Goal: Task Accomplishment & Management: Manage account settings

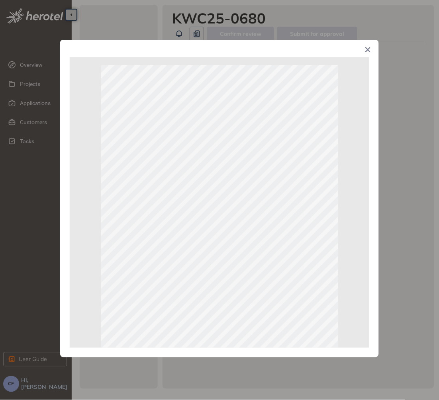
click at [357, 22] on div "Page 1 of 1" at bounding box center [219, 200] width 439 height 400
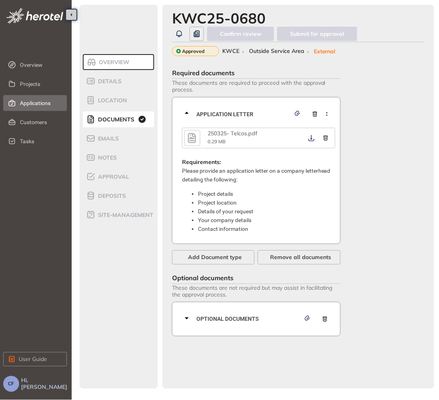
click at [25, 100] on span "Applications" at bounding box center [40, 103] width 41 height 16
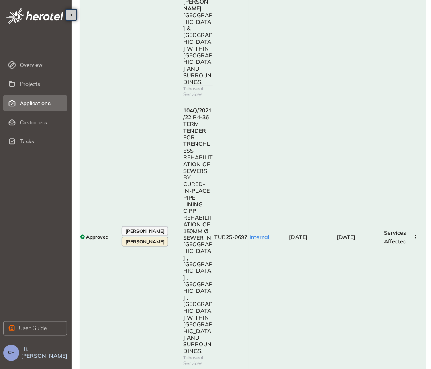
scroll to position [739, 0]
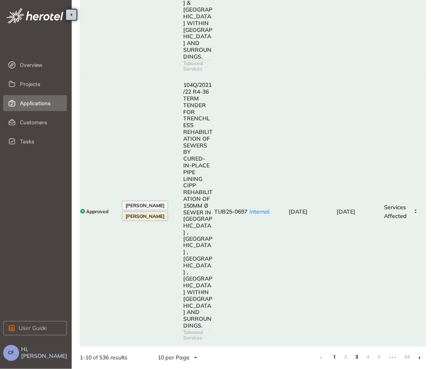
click at [358, 357] on link "3" at bounding box center [357, 357] width 8 height 12
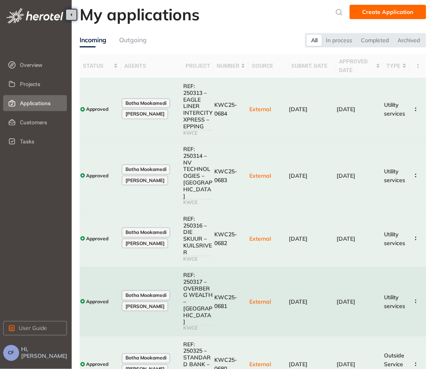
click at [232, 292] on td "KWC25-0681" at bounding box center [230, 302] width 35 height 70
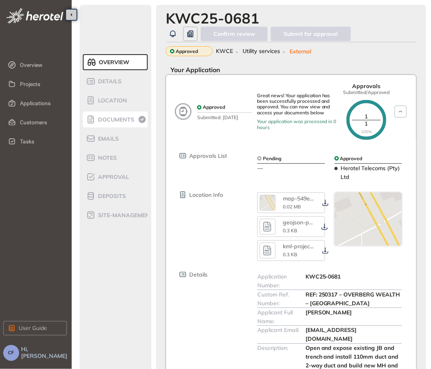
click at [117, 113] on li "Documents" at bounding box center [115, 119] width 65 height 16
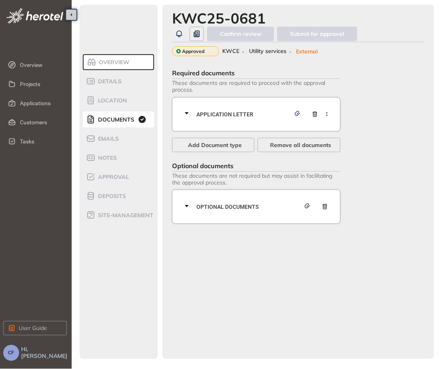
click at [246, 111] on span "Application letter" at bounding box center [243, 114] width 94 height 9
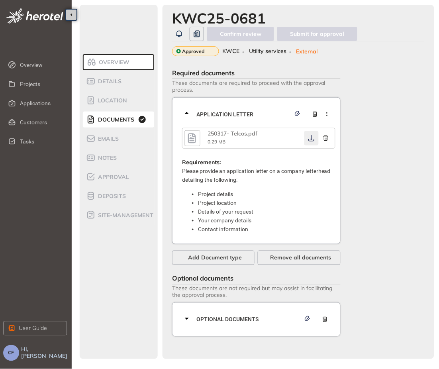
click at [308, 134] on button "button" at bounding box center [311, 138] width 14 height 14
click at [311, 139] on icon "button" at bounding box center [311, 138] width 6 height 6
click at [232, 319] on span "Optional documents" at bounding box center [248, 319] width 104 height 9
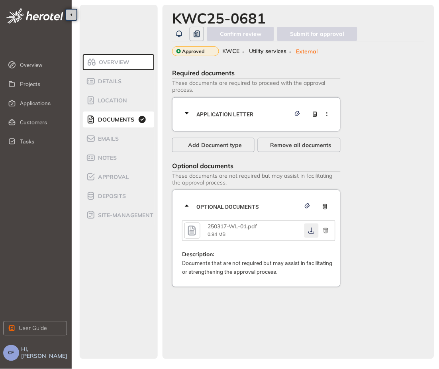
click at [309, 227] on button "button" at bounding box center [311, 230] width 14 height 14
click at [309, 230] on icon "button" at bounding box center [311, 230] width 8 height 6
click at [109, 178] on span "Approval" at bounding box center [112, 177] width 33 height 7
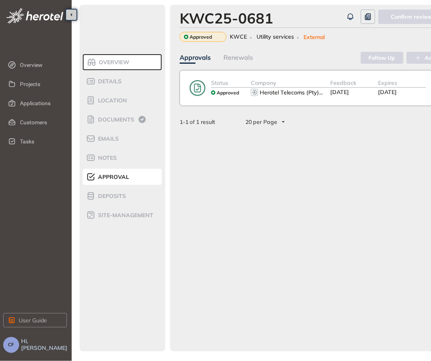
click at [326, 91] on div "Herotel Telecoms (Pty) ..." at bounding box center [291, 93] width 80 height 10
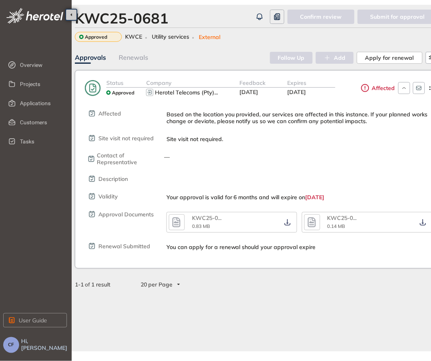
scroll to position [0, 97]
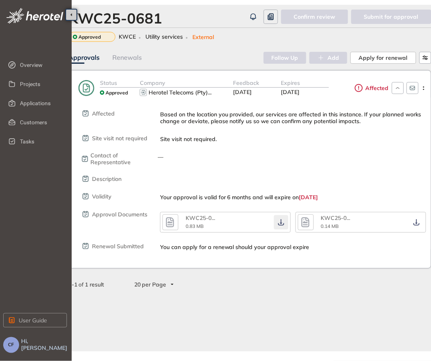
click at [278, 220] on icon "button" at bounding box center [281, 222] width 8 height 6
click at [414, 221] on icon "button" at bounding box center [416, 222] width 8 height 6
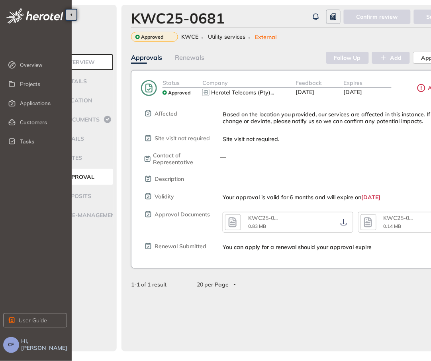
scroll to position [0, 0]
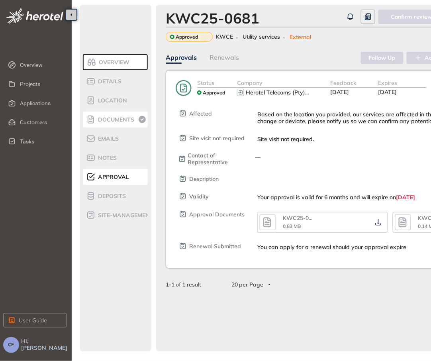
click at [113, 114] on li "Documents" at bounding box center [115, 119] width 65 height 16
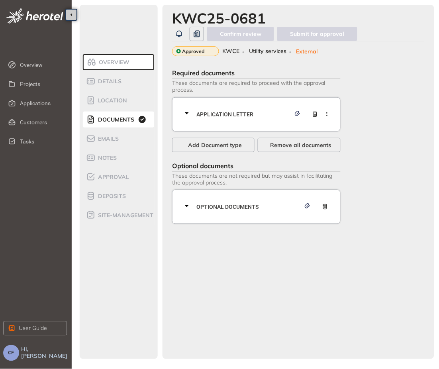
click at [219, 110] on span "Application letter" at bounding box center [243, 114] width 94 height 9
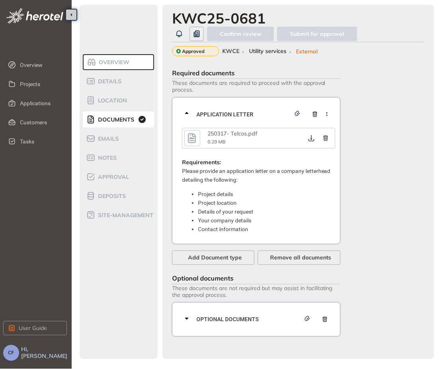
click at [191, 135] on icon "button" at bounding box center [192, 138] width 12 height 14
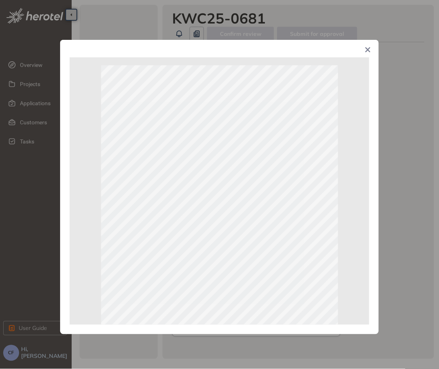
click at [419, 143] on div "Page 1 of 1" at bounding box center [219, 184] width 439 height 369
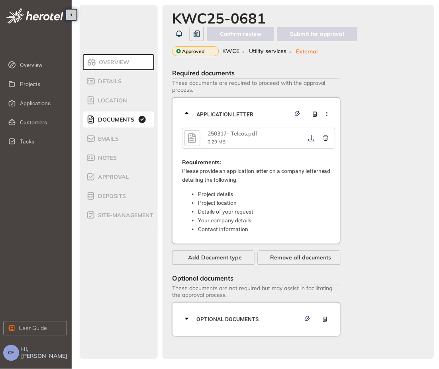
click at [190, 141] on icon "button" at bounding box center [192, 138] width 12 height 14
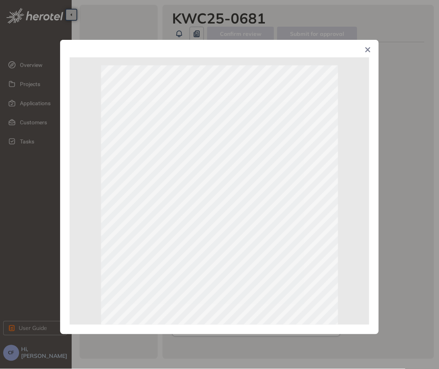
click at [389, 175] on div "Page 1 of 1" at bounding box center [219, 184] width 439 height 369
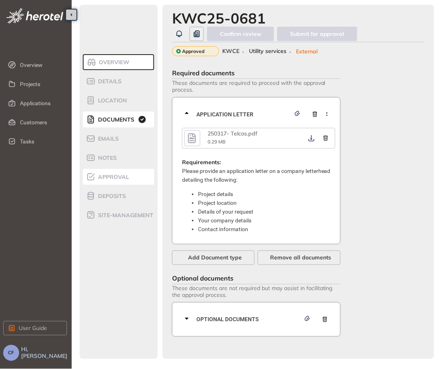
click at [111, 175] on span "Approval" at bounding box center [112, 177] width 33 height 7
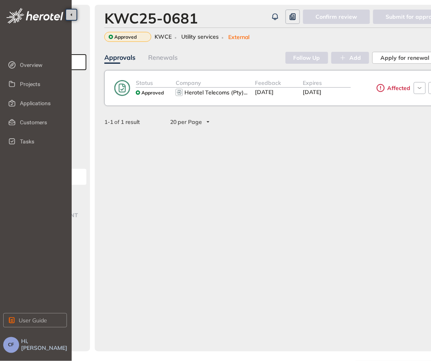
scroll to position [0, 111]
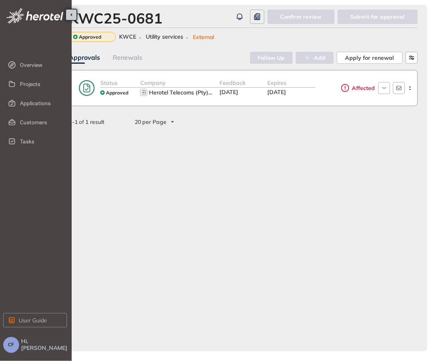
click at [327, 94] on div "Affected" at bounding box center [345, 87] width 60 height 19
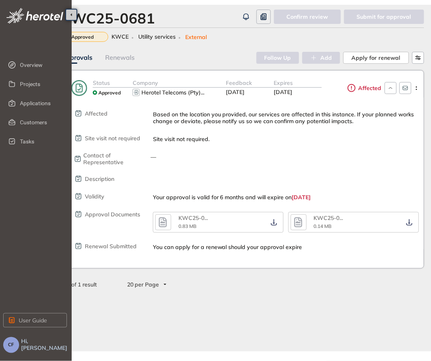
scroll to position [8, 111]
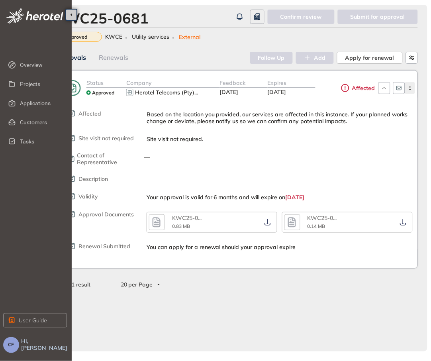
click at [409, 82] on button "button" at bounding box center [410, 88] width 10 height 12
click at [364, 175] on div "Description" at bounding box center [239, 179] width 345 height 8
click at [410, 86] on div at bounding box center [395, 87] width 40 height 19
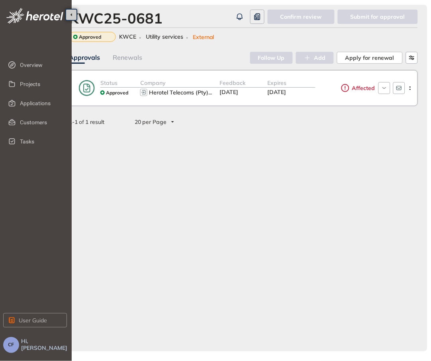
click at [257, 80] on div "Feedback [DATE]" at bounding box center [244, 87] width 48 height 19
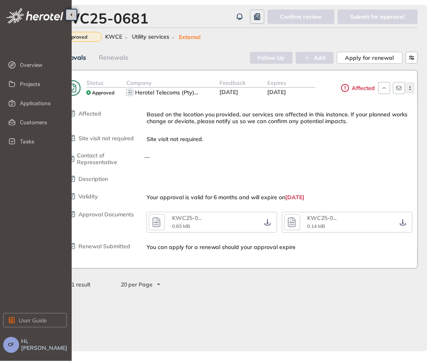
click at [406, 86] on icon "button" at bounding box center [410, 88] width 8 height 4
click at [376, 154] on div "—" at bounding box center [279, 157] width 271 height 7
click at [170, 358] on section "Overview Details Location Documents Emails Notes Approval Deposits site-managem…" at bounding box center [196, 180] width 471 height 361
drag, startPoint x: 170, startPoint y: 358, endPoint x: 125, endPoint y: 351, distance: 44.8
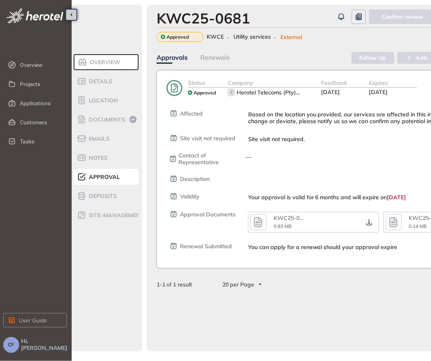
scroll to position [8, 2]
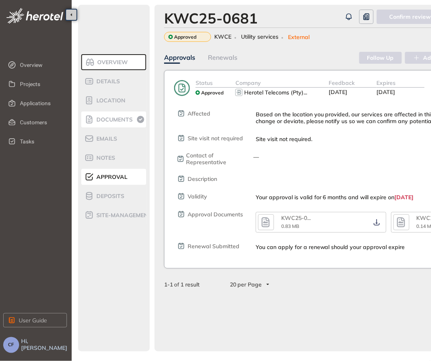
click at [117, 116] on span "Documents" at bounding box center [113, 119] width 39 height 7
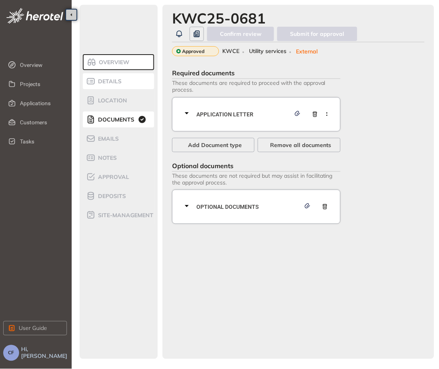
click at [105, 85] on div "Details" at bounding box center [120, 81] width 68 height 10
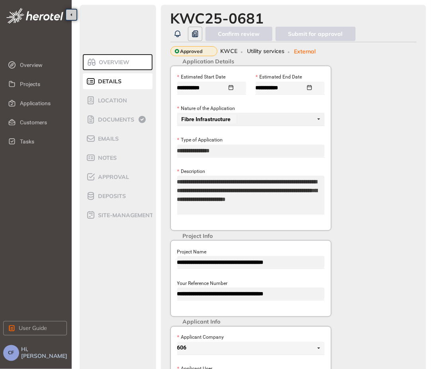
click at [117, 62] on span "Overview" at bounding box center [112, 62] width 33 height 7
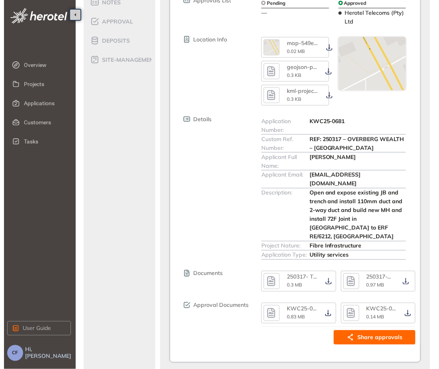
scroll to position [160, 0]
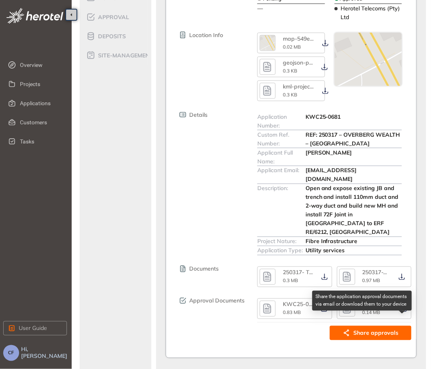
click at [367, 328] on span "Share approvals" at bounding box center [375, 332] width 45 height 9
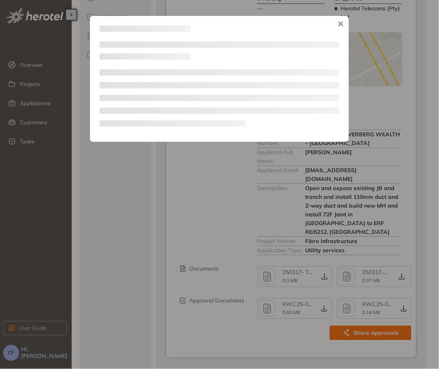
type textarea "**********"
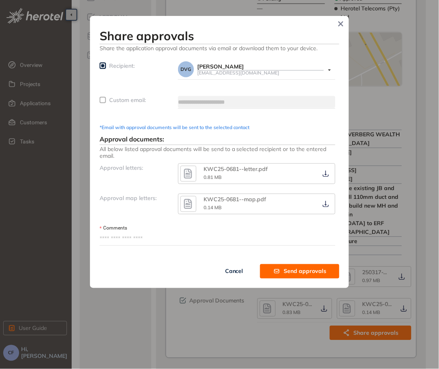
click at [123, 65] on span "Recipient:" at bounding box center [121, 65] width 25 height 7
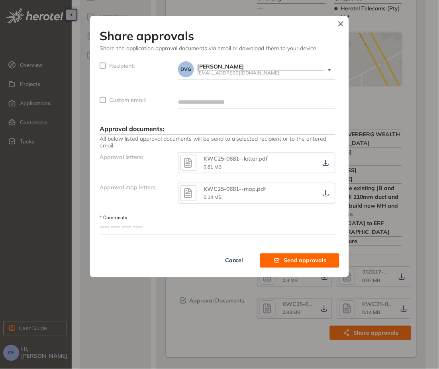
click at [117, 100] on span "Custom email:" at bounding box center [127, 99] width 37 height 7
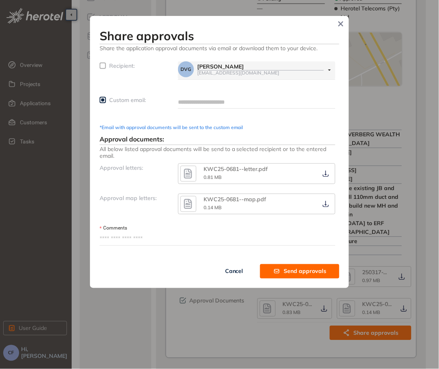
click at [212, 104] on input "text" at bounding box center [256, 102] width 157 height 12
type input "**********"
click at [180, 236] on textarea "Comments" at bounding box center [218, 238] width 236 height 13
paste textarea "**********"
type textarea "**********"
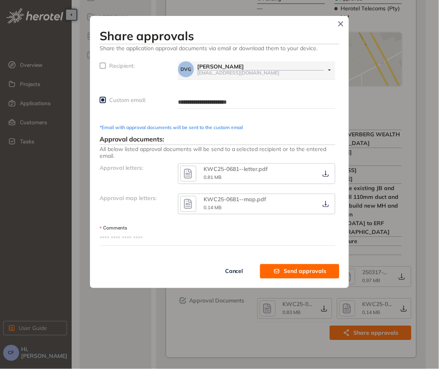
type textarea "**********"
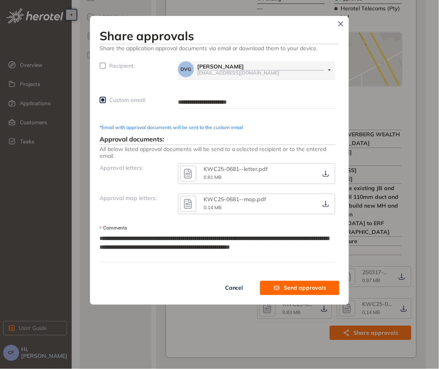
drag, startPoint x: 263, startPoint y: 256, endPoint x: 155, endPoint y: 257, distance: 107.9
click at [155, 257] on textarea "**********" at bounding box center [218, 246] width 236 height 29
type textarea "**********"
click at [137, 239] on textarea "**********" at bounding box center [218, 246] width 236 height 29
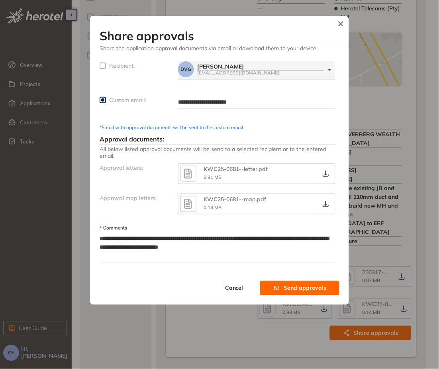
type textarea "**********"
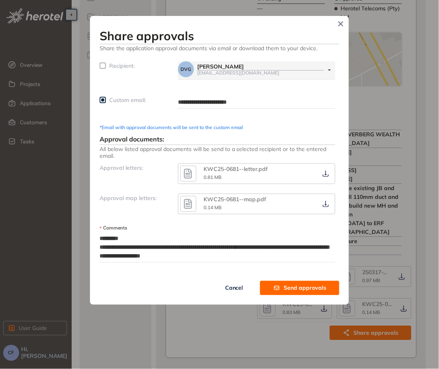
click at [137, 241] on textarea "**********" at bounding box center [218, 246] width 236 height 29
click at [137, 244] on textarea "**********" at bounding box center [218, 246] width 236 height 29
type textarea "**********"
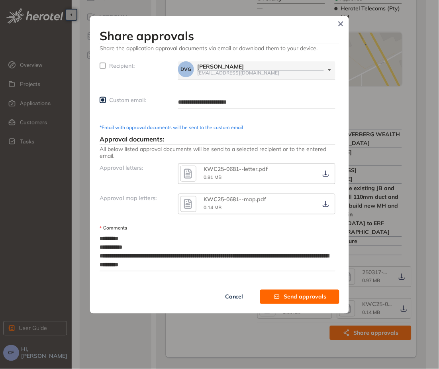
click at [246, 255] on textarea "**********" at bounding box center [218, 251] width 236 height 38
type textarea "**********"
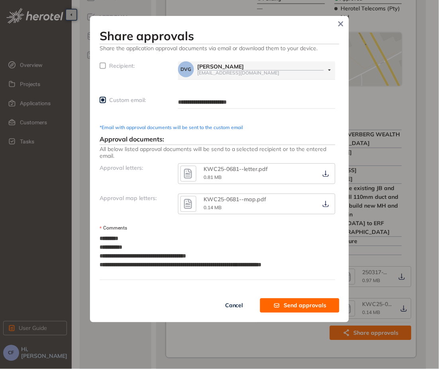
click at [124, 264] on textarea "**********" at bounding box center [218, 255] width 236 height 47
type textarea "**********"
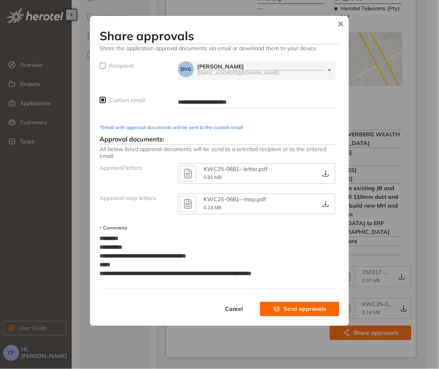
click at [123, 275] on textarea "**********" at bounding box center [215, 260] width 231 height 56
type textarea "**********"
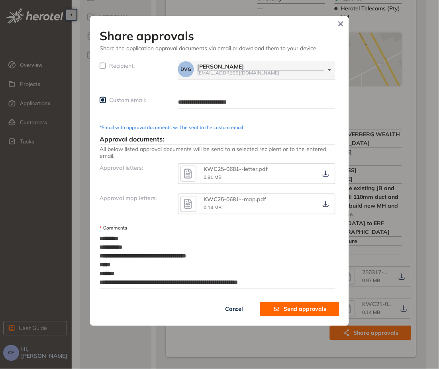
click at [197, 282] on textarea "**********" at bounding box center [215, 260] width 231 height 56
type textarea "**********"
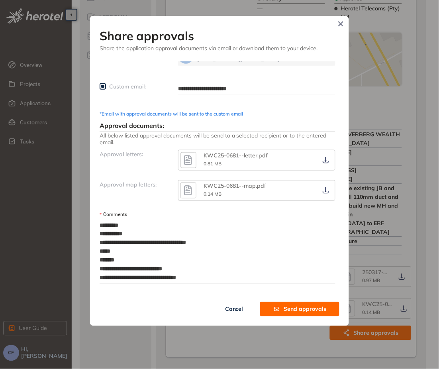
click at [304, 308] on span "Send approvals" at bounding box center [305, 309] width 43 height 9
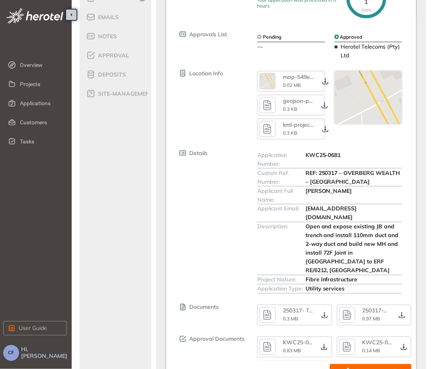
scroll to position [100, 0]
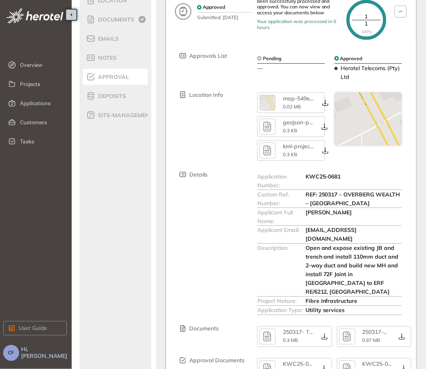
click at [113, 74] on span "Approval" at bounding box center [112, 77] width 33 height 7
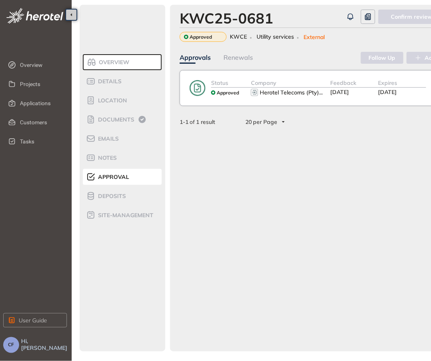
click at [256, 98] on div "Status Approved Company Herotel Telecoms (Pty) ... Feedback [DATE] Expires [DAT…" at bounding box center [354, 88] width 349 height 36
click at [285, 98] on div "Company Herotel Telecoms (Pty) ..." at bounding box center [291, 87] width 80 height 19
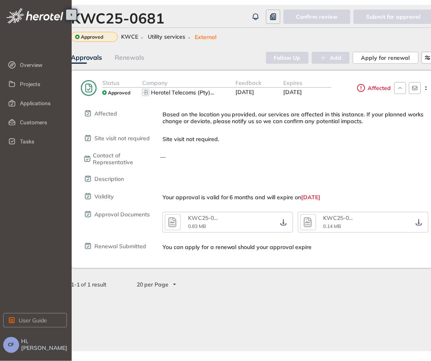
scroll to position [0, 94]
click at [311, 219] on icon "button" at bounding box center [308, 222] width 12 height 14
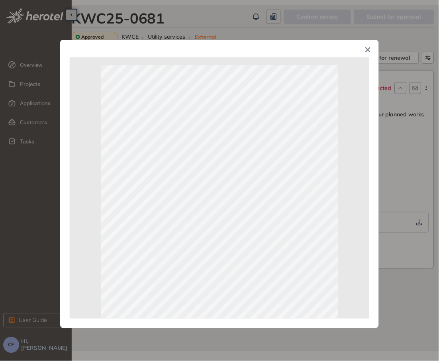
click at [390, 180] on div "Page 1 of 2" at bounding box center [219, 180] width 439 height 361
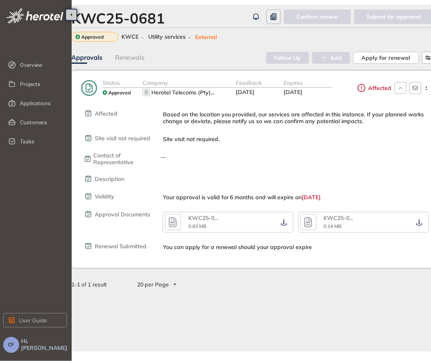
click at [168, 217] on icon "button" at bounding box center [173, 222] width 12 height 14
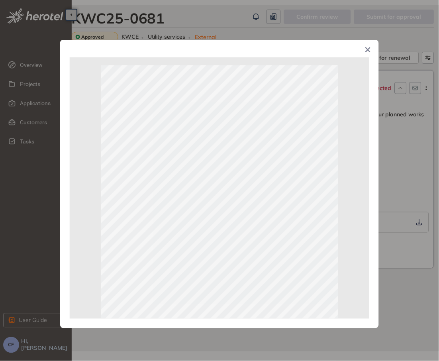
click at [402, 164] on div "Page 1 of 2" at bounding box center [219, 180] width 439 height 361
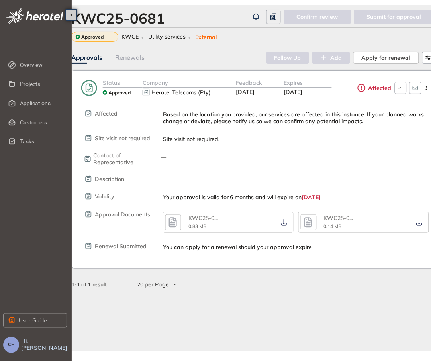
click at [312, 221] on icon "button" at bounding box center [308, 222] width 12 height 14
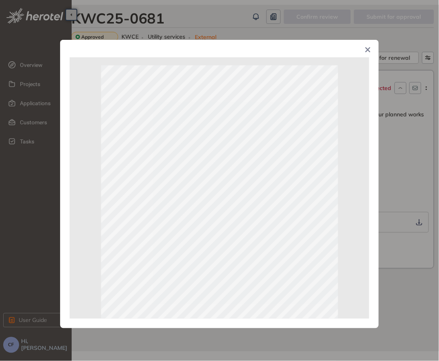
click at [402, 207] on div "Page 1 of 2" at bounding box center [219, 180] width 439 height 361
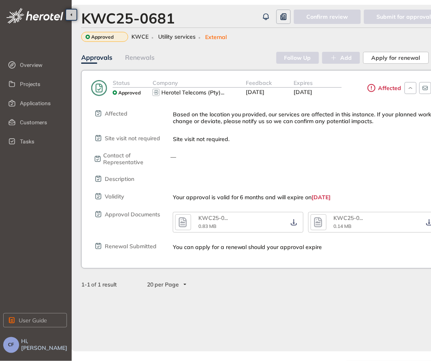
scroll to position [0, 83]
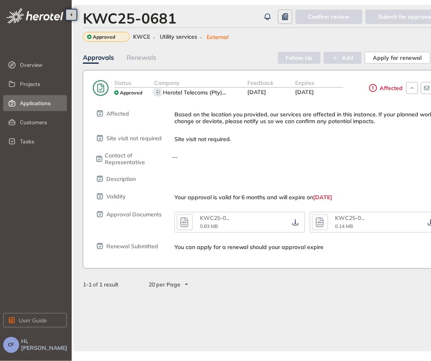
click at [35, 103] on span "Applications" at bounding box center [40, 103] width 41 height 16
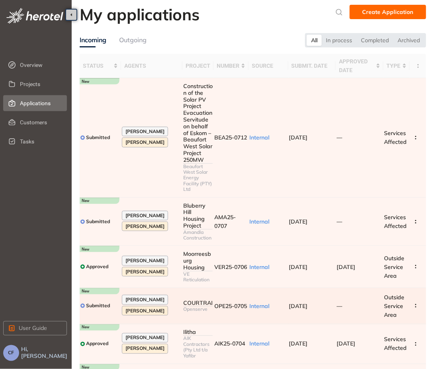
click at [424, 304] on td at bounding box center [418, 306] width 16 height 36
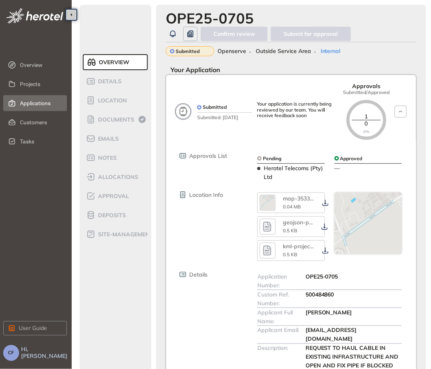
click at [29, 106] on span "Applications" at bounding box center [40, 103] width 41 height 16
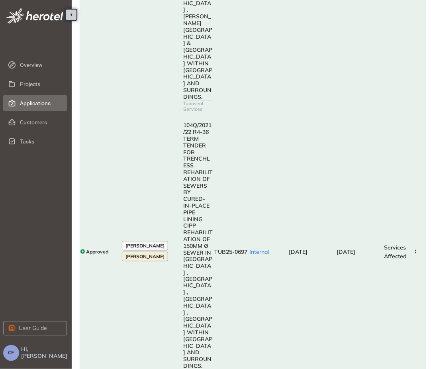
scroll to position [732, 0]
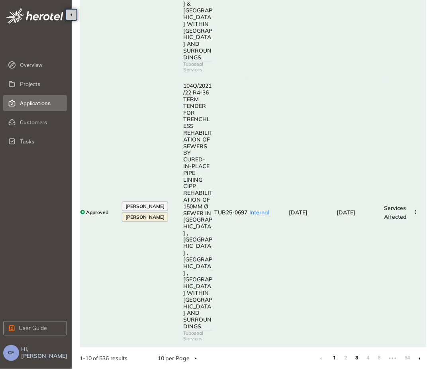
click at [355, 363] on link "3" at bounding box center [357, 358] width 8 height 12
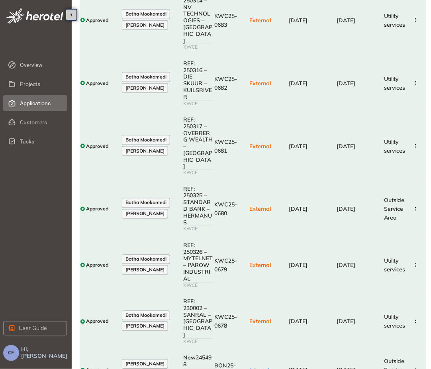
scroll to position [154, 0]
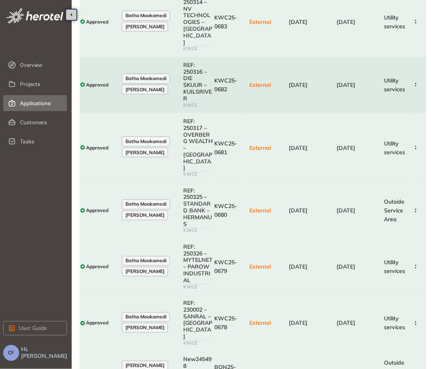
click at [225, 77] on td "KWC25-0682" at bounding box center [230, 85] width 35 height 56
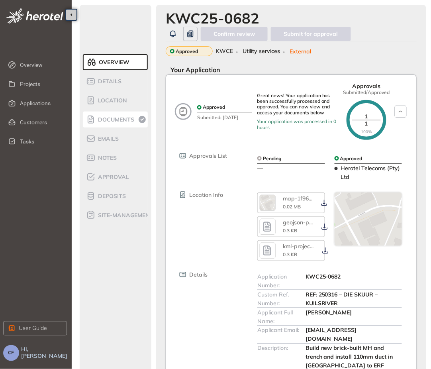
click at [109, 123] on span "Documents" at bounding box center [115, 119] width 39 height 7
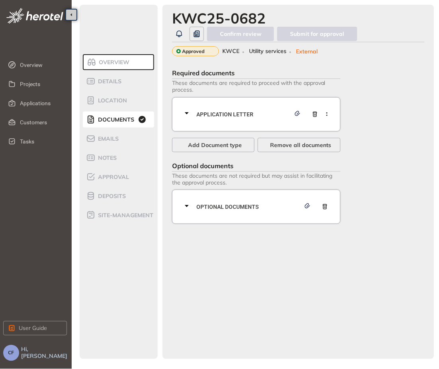
click at [230, 116] on span "Application letter" at bounding box center [243, 114] width 94 height 9
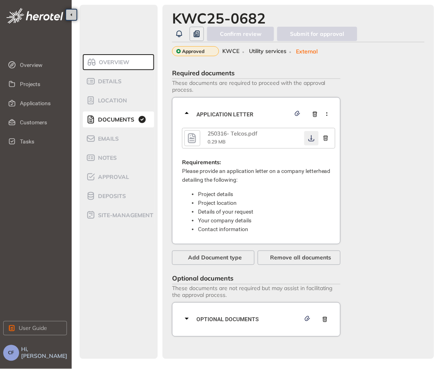
click at [309, 137] on icon "button" at bounding box center [311, 138] width 8 height 6
click at [236, 318] on span "Optional documents" at bounding box center [248, 319] width 104 height 9
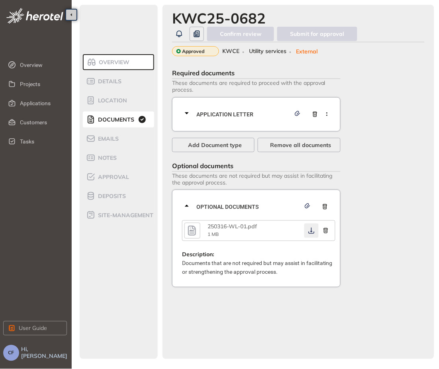
click at [310, 232] on icon "button" at bounding box center [311, 230] width 8 height 6
click at [118, 176] on span "Approval" at bounding box center [112, 177] width 33 height 7
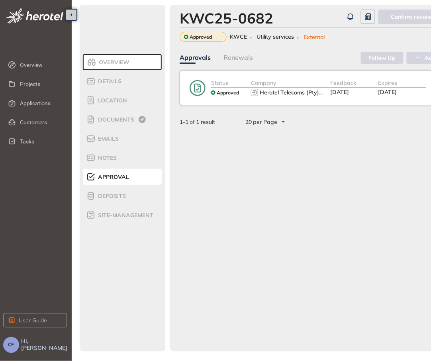
click at [301, 78] on div "Status Approved Company Herotel Telecoms (Pty) ... Feedback [DATE] Expires [DAT…" at bounding box center [354, 88] width 349 height 36
click at [303, 94] on span "Herotel Telecoms (Pty)" at bounding box center [289, 92] width 59 height 7
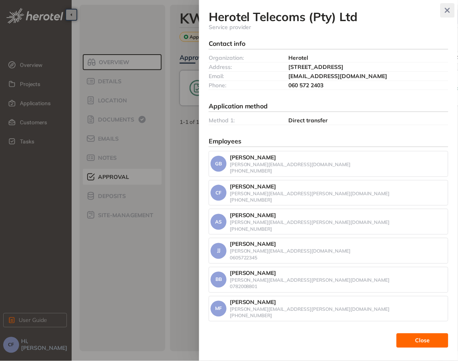
click at [446, 10] on icon "button" at bounding box center [447, 11] width 8 height 6
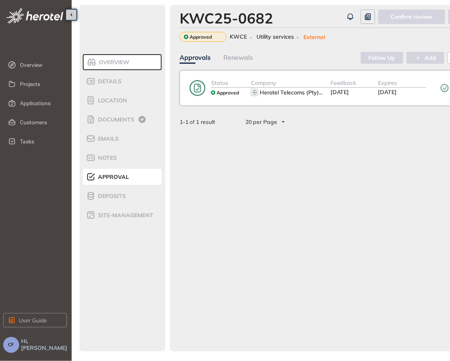
click at [258, 100] on div "Status Approved Company Herotel Telecoms (Pty) ... Feedback [DATE] Expires [DAT…" at bounding box center [354, 88] width 349 height 36
click at [365, 104] on div "Status Approved Company Herotel Telecoms (Pty) ... Feedback [DATE] Expires [DAT…" at bounding box center [354, 88] width 349 height 36
click at [369, 96] on div "Feedback [DATE]" at bounding box center [354, 87] width 48 height 19
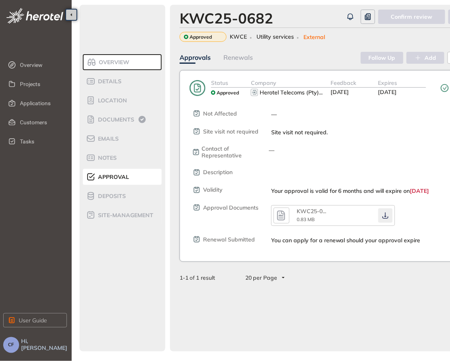
click at [383, 219] on button "button" at bounding box center [385, 215] width 14 height 14
click at [385, 214] on icon "button" at bounding box center [385, 215] width 8 height 6
click at [195, 295] on div "KWC25-0682 Confirm review Submit for approval Approved KWCE Utility services Ex…" at bounding box center [354, 178] width 368 height 346
click at [103, 78] on span "Details" at bounding box center [109, 81] width 26 height 7
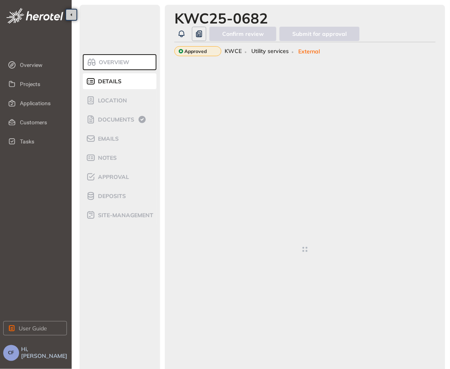
type textarea "**********"
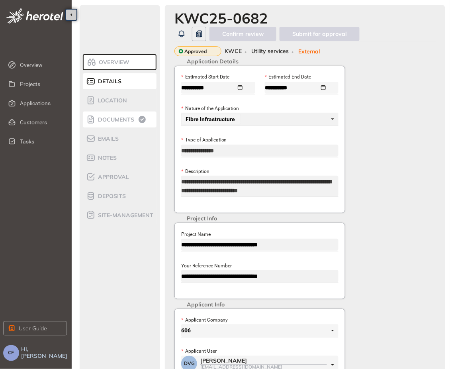
click at [108, 115] on div "Documents" at bounding box center [120, 120] width 68 height 10
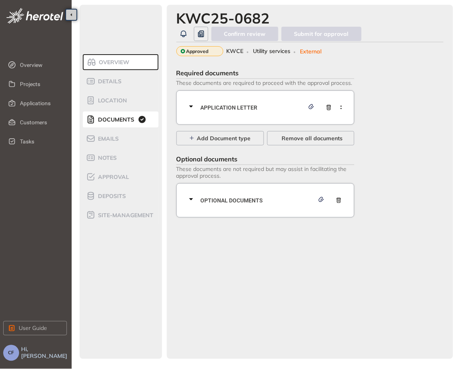
click at [202, 105] on span "Application letter" at bounding box center [253, 107] width 104 height 9
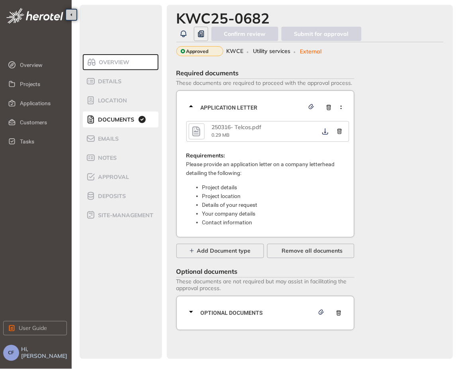
click at [198, 126] on icon "button" at bounding box center [196, 131] width 12 height 14
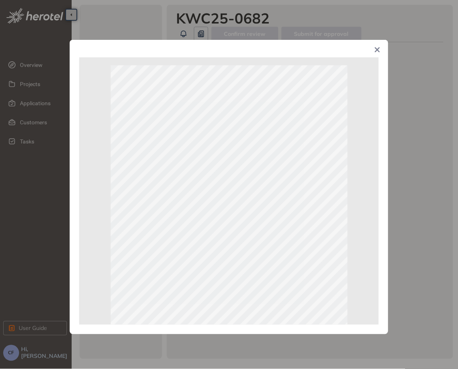
click at [393, 177] on div "Page 1 of 1" at bounding box center [229, 184] width 458 height 369
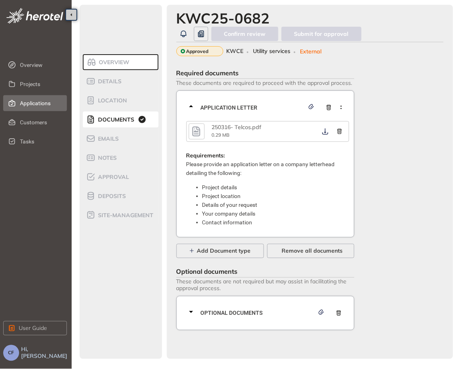
click at [33, 102] on span "Applications" at bounding box center [40, 103] width 41 height 16
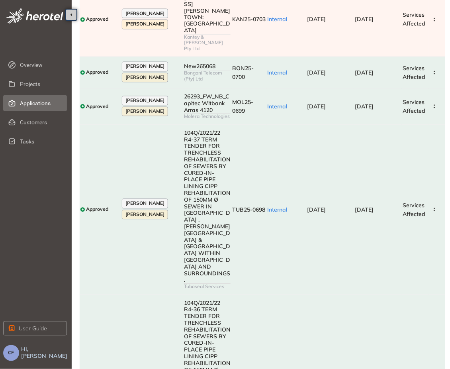
scroll to position [395, 0]
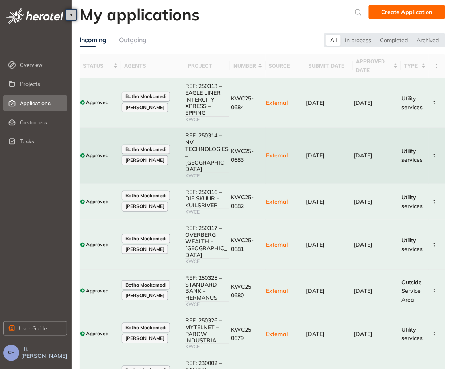
click at [244, 150] on td "KWC25-0683" at bounding box center [247, 155] width 35 height 56
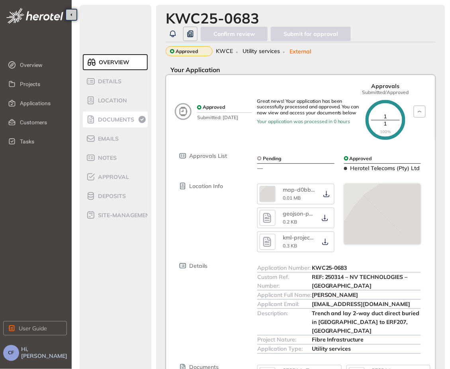
click at [122, 117] on span "Documents" at bounding box center [115, 119] width 39 height 7
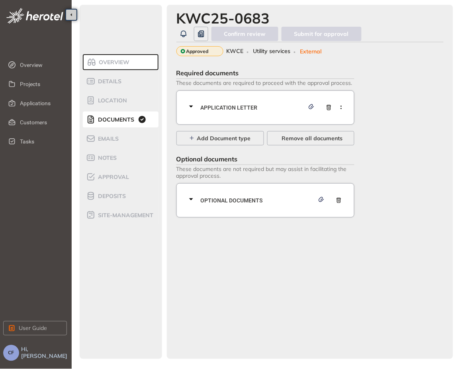
click at [248, 105] on span "Application letter" at bounding box center [253, 107] width 104 height 9
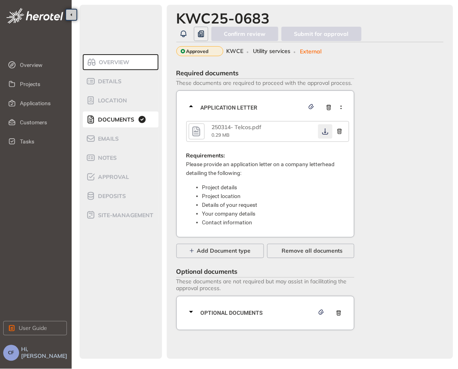
click at [325, 131] on icon "button" at bounding box center [325, 131] width 8 height 6
click at [243, 311] on span "Optional documents" at bounding box center [257, 313] width 113 height 9
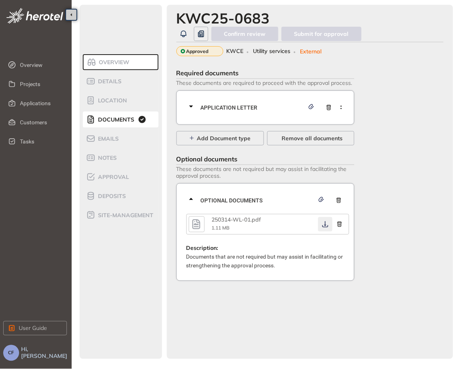
click at [324, 226] on icon "button" at bounding box center [325, 224] width 8 height 6
click at [106, 180] on div "Approval" at bounding box center [120, 177] width 68 height 10
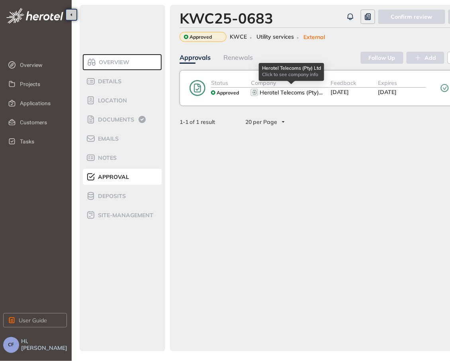
click at [280, 93] on span "Herotel Telecoms (Pty)" at bounding box center [289, 92] width 59 height 7
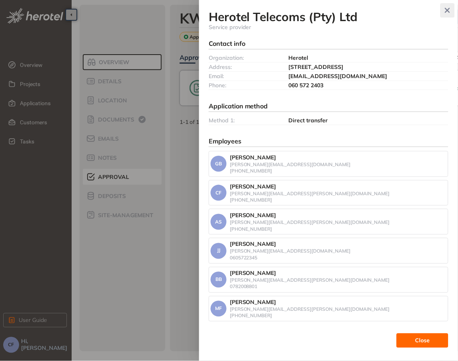
click at [448, 10] on icon "button" at bounding box center [447, 10] width 5 height 5
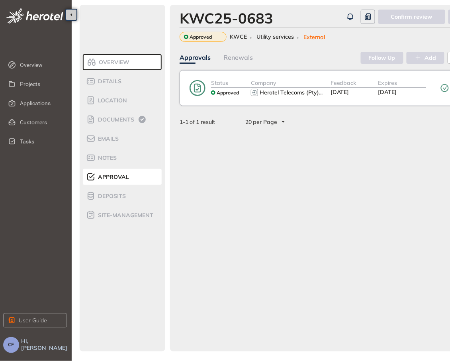
click at [341, 108] on div "Status Approved Company Herotel Telecoms (Pty) ... Feedback [DATE] Expires [DAT…" at bounding box center [354, 99] width 349 height 58
click at [337, 101] on div "Status Approved Company Herotel Telecoms (Pty) ... Feedback [DATE] Expires [DAT…" at bounding box center [354, 88] width 349 height 36
click at [374, 92] on div "Feedback [DATE]" at bounding box center [354, 87] width 48 height 19
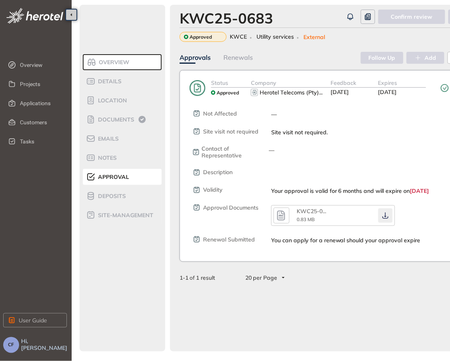
click at [384, 215] on icon "button" at bounding box center [385, 215] width 8 height 6
click at [120, 116] on span "Documents" at bounding box center [115, 119] width 39 height 7
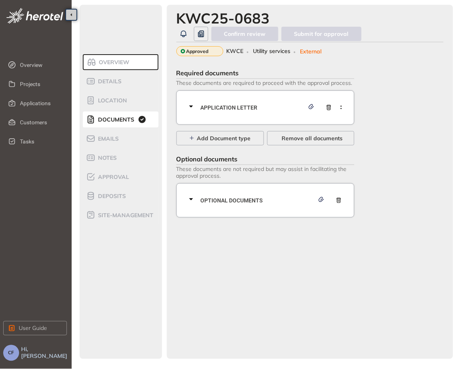
click at [244, 104] on span "Application letter" at bounding box center [253, 107] width 104 height 9
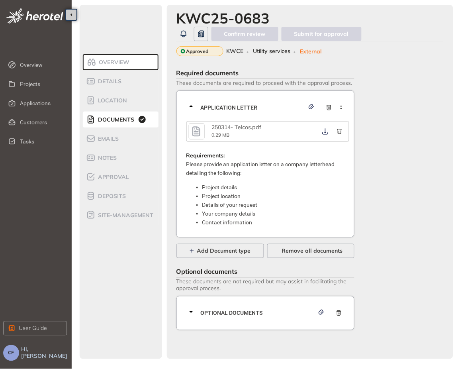
click at [196, 133] on icon "button" at bounding box center [196, 131] width 12 height 14
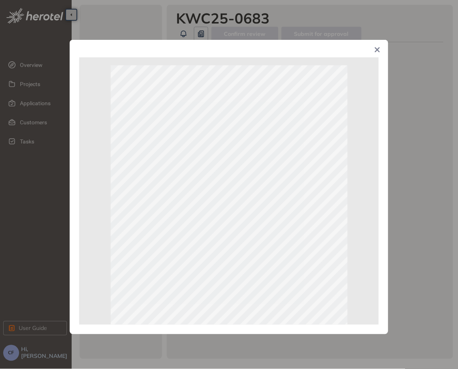
click at [409, 197] on div "Page 1 of 1" at bounding box center [229, 184] width 458 height 369
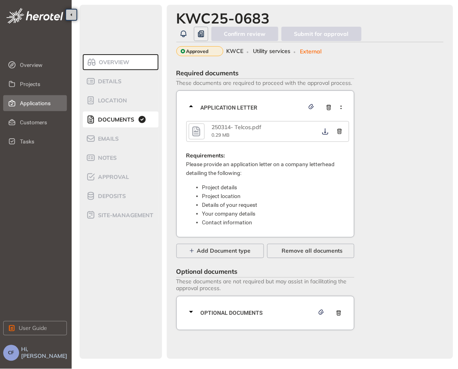
click at [41, 103] on span "Applications" at bounding box center [40, 103] width 41 height 16
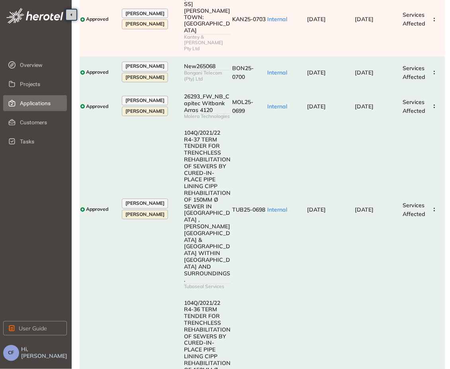
scroll to position [395, 0]
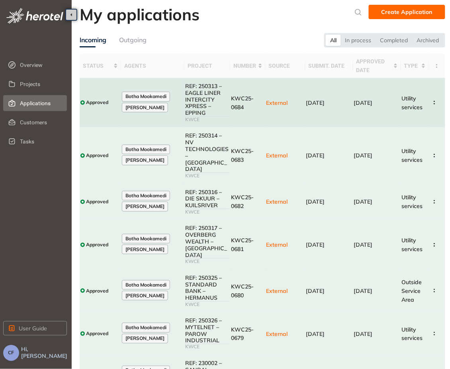
click at [380, 88] on td "[DATE]" at bounding box center [377, 102] width 48 height 49
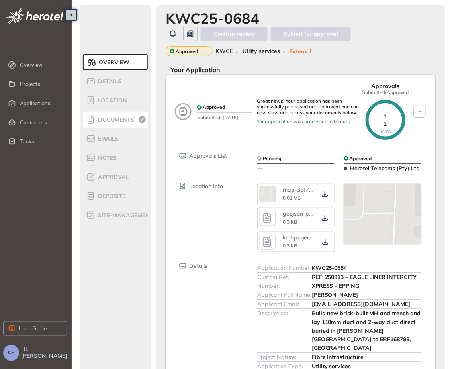
click at [115, 121] on span "Documents" at bounding box center [115, 119] width 39 height 7
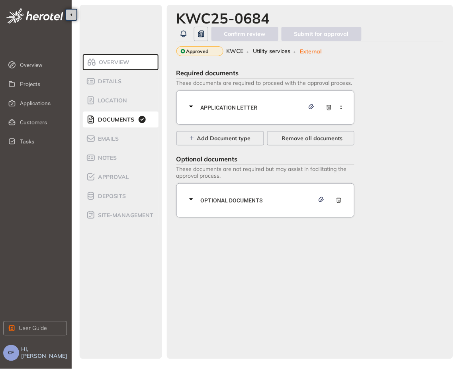
click at [252, 100] on div "Application letter" at bounding box center [267, 108] width 163 height 24
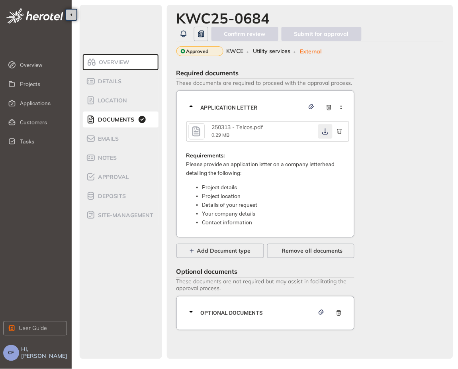
click at [328, 132] on icon "button" at bounding box center [325, 131] width 8 height 6
click at [262, 309] on span "Optional documents" at bounding box center [257, 313] width 113 height 9
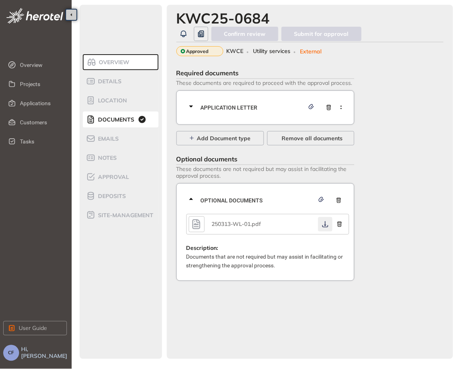
click at [322, 226] on icon "button" at bounding box center [325, 224] width 6 height 6
click at [226, 106] on span "Application letter" at bounding box center [253, 107] width 104 height 9
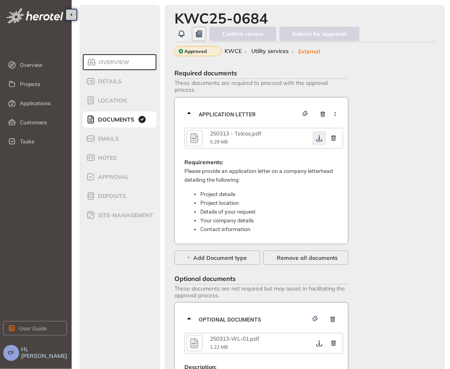
click at [320, 140] on icon "button" at bounding box center [319, 138] width 8 height 6
click at [114, 174] on span "Approval" at bounding box center [112, 177] width 33 height 7
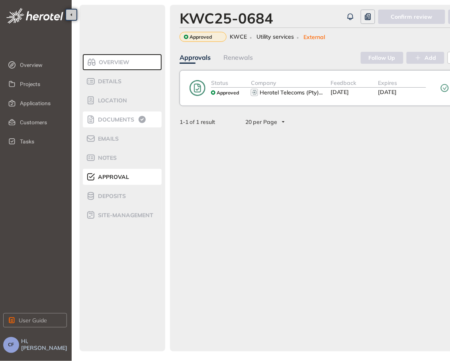
click at [121, 121] on span "Documents" at bounding box center [115, 119] width 39 height 7
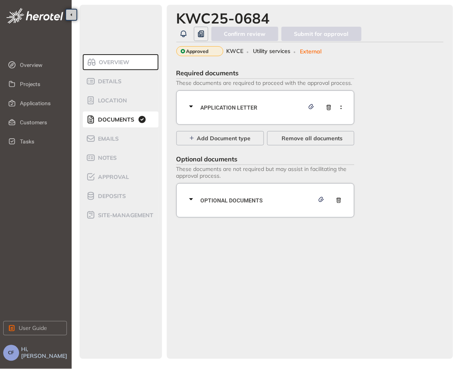
click at [225, 108] on span "Application letter" at bounding box center [253, 107] width 104 height 9
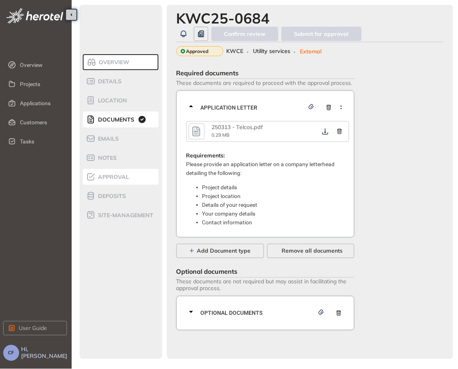
click at [111, 181] on div "Approval" at bounding box center [120, 177] width 68 height 10
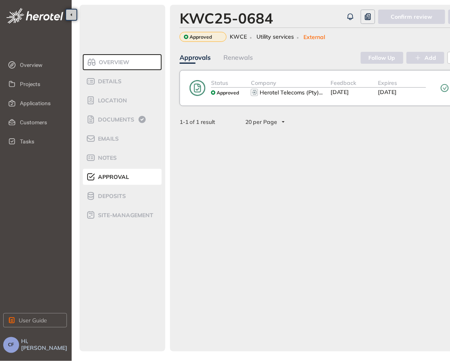
click at [304, 103] on div "Status Approved Company Herotel Telecoms (Pty) ... Feedback [DATE] Expires [DAT…" at bounding box center [354, 88] width 349 height 36
click at [330, 96] on div "Feedback [DATE]" at bounding box center [354, 87] width 48 height 19
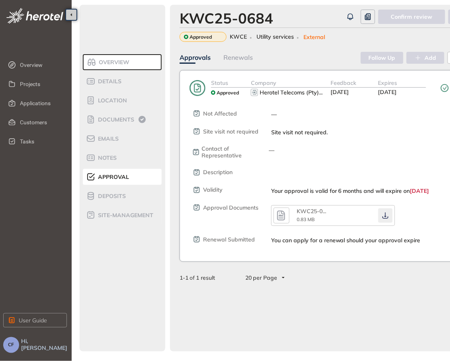
click at [383, 219] on icon "button" at bounding box center [385, 215] width 6 height 6
click at [386, 215] on icon "button" at bounding box center [385, 215] width 8 height 6
click at [383, 214] on icon "button" at bounding box center [385, 215] width 8 height 6
click at [383, 216] on icon "button" at bounding box center [385, 215] width 6 height 6
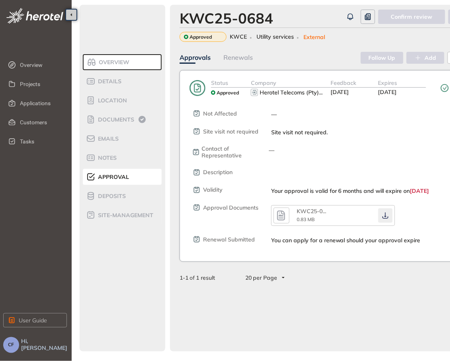
click at [383, 216] on icon "button" at bounding box center [385, 215] width 6 height 6
click at [128, 119] on span "Documents" at bounding box center [115, 119] width 39 height 7
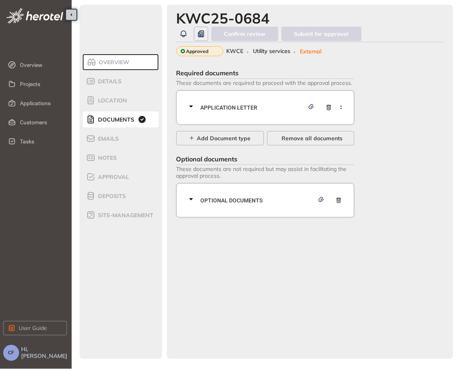
click at [232, 105] on span "Application letter" at bounding box center [253, 107] width 104 height 9
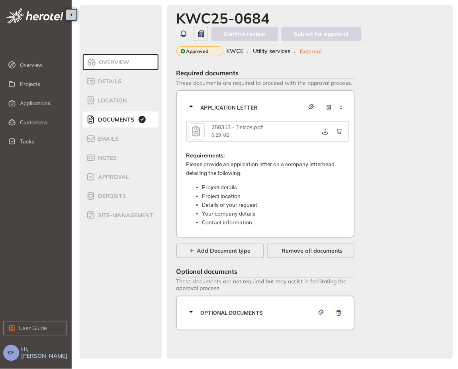
click at [192, 131] on icon "button" at bounding box center [196, 131] width 12 height 14
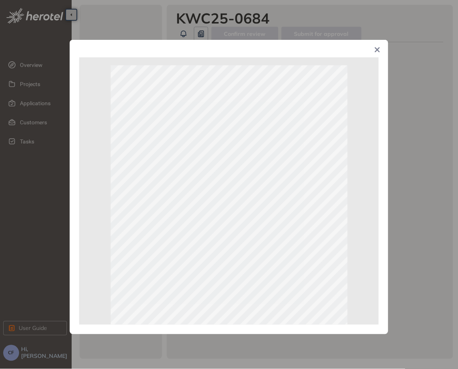
click at [377, 49] on icon "Close" at bounding box center [377, 49] width 5 height 5
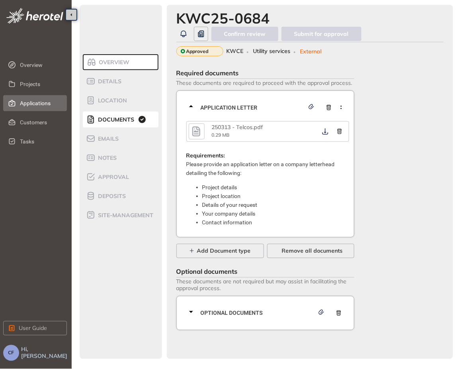
click at [34, 100] on span "Applications" at bounding box center [40, 103] width 41 height 16
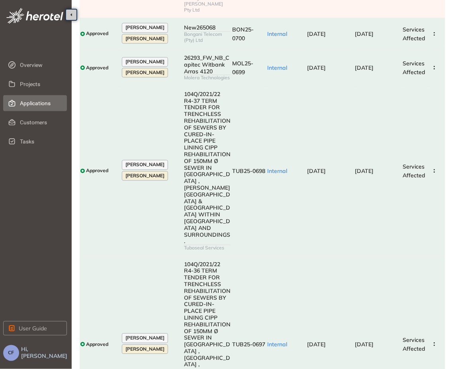
scroll to position [395, 0]
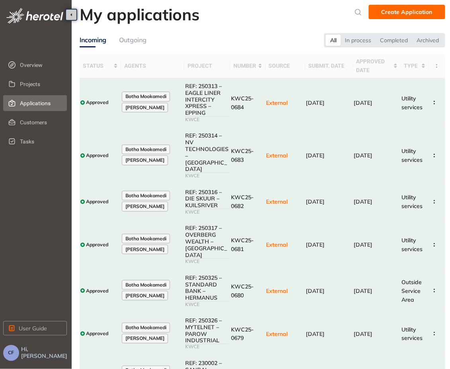
scroll to position [201, 0]
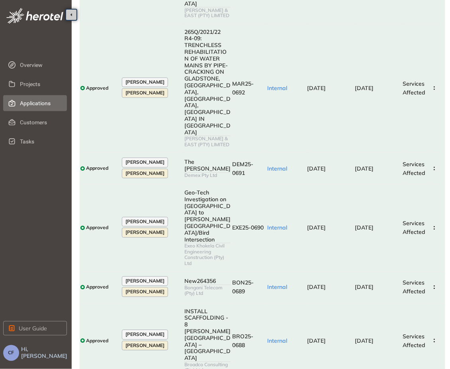
scroll to position [350, 0]
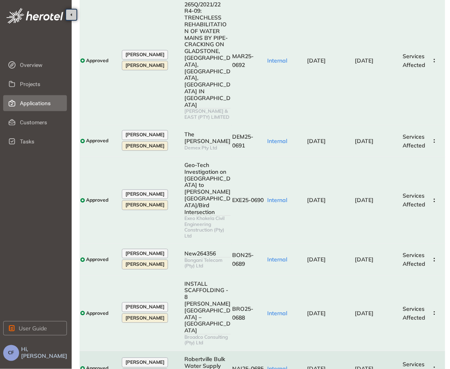
click at [326, 365] on span "[DATE]" at bounding box center [316, 368] width 19 height 7
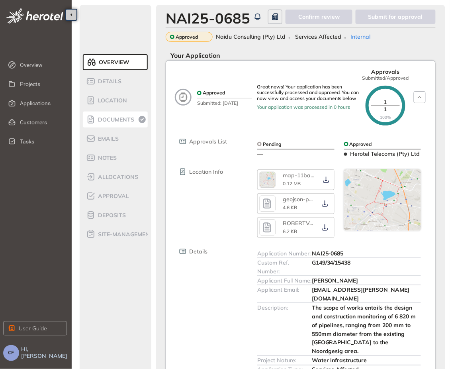
click at [123, 118] on span "Documents" at bounding box center [115, 119] width 39 height 7
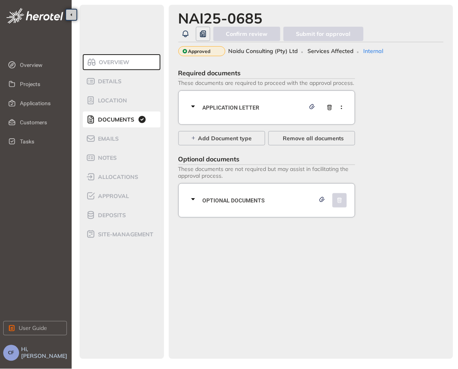
click at [257, 106] on span "Application letter" at bounding box center [254, 107] width 102 height 9
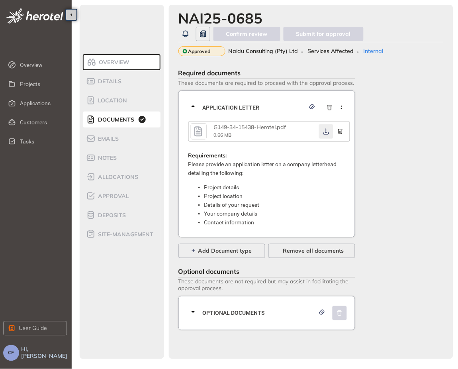
click at [324, 131] on icon "button" at bounding box center [326, 131] width 8 height 6
click at [262, 302] on div "Optional documents" at bounding box center [269, 313] width 162 height 24
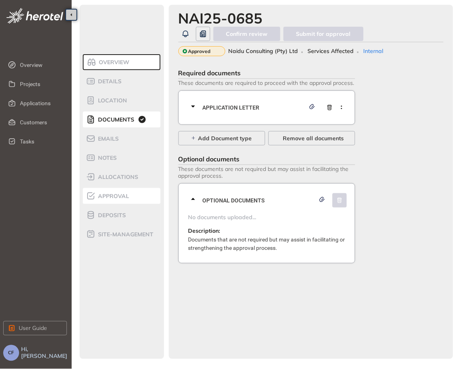
click at [111, 200] on div "Approval" at bounding box center [120, 196] width 68 height 10
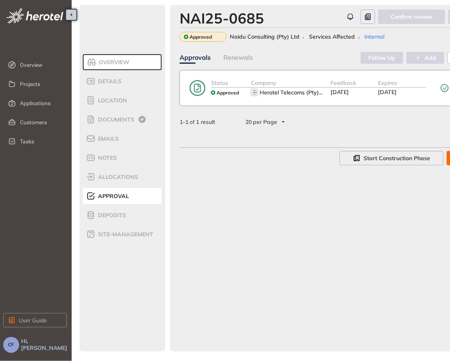
click at [338, 100] on div "Status Approved Company Herotel Telecoms (Pty) ... Feedback [DATE] Expires [DAT…" at bounding box center [354, 88] width 349 height 36
click at [318, 97] on button "Herotel Telecoms (Pty) ..." at bounding box center [292, 93] width 66 height 10
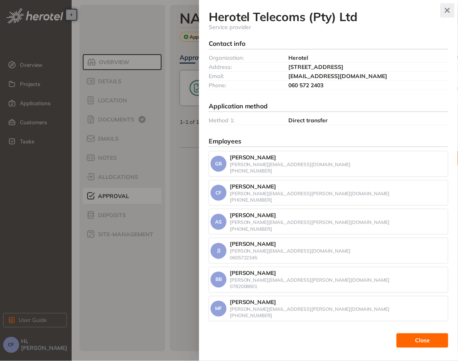
click at [447, 8] on icon "button" at bounding box center [447, 11] width 8 height 6
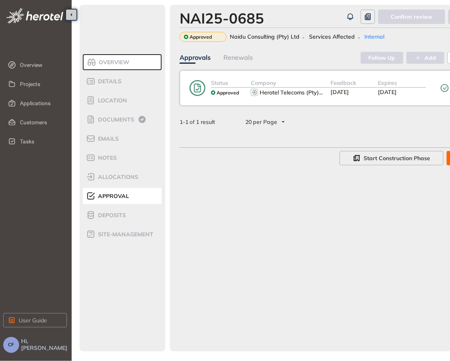
click at [333, 100] on div "Status Approved Company Herotel Telecoms (Pty) ... Feedback [DATE] Expires [DAT…" at bounding box center [354, 88] width 349 height 36
click at [243, 95] on div "Status Approved" at bounding box center [231, 87] width 40 height 19
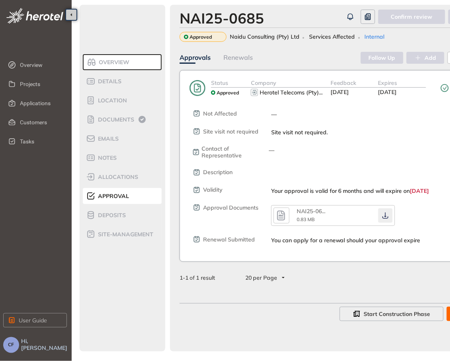
click at [386, 215] on icon "button" at bounding box center [385, 215] width 8 height 6
click at [121, 119] on span "Documents" at bounding box center [115, 119] width 39 height 7
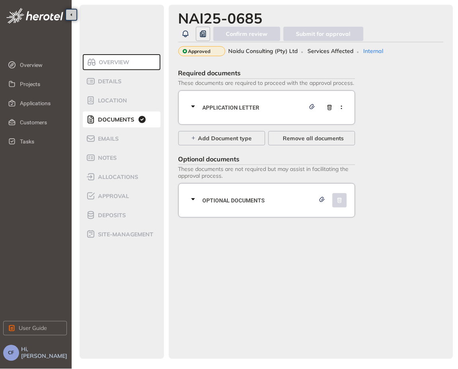
click at [200, 108] on div at bounding box center [195, 108] width 14 height 12
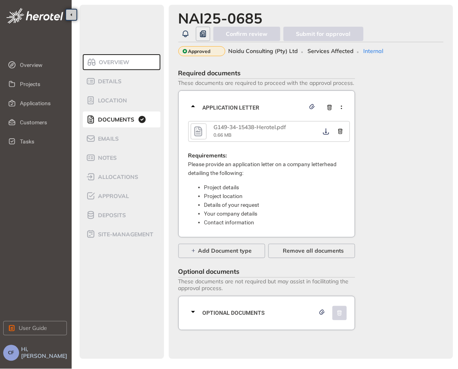
click at [199, 132] on icon "button" at bounding box center [198, 131] width 8 height 10
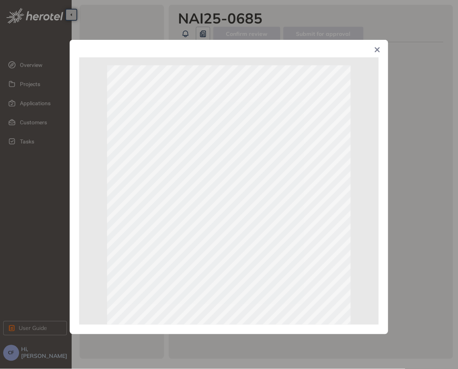
click at [419, 157] on div "Page 1 of 1" at bounding box center [229, 184] width 458 height 369
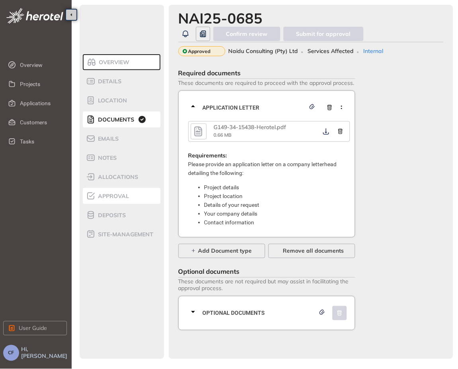
click at [109, 196] on span "Approval" at bounding box center [112, 196] width 33 height 7
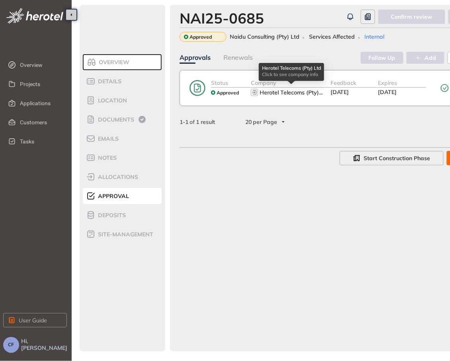
click at [320, 97] on button "Herotel Telecoms (Pty) ..." at bounding box center [292, 93] width 66 height 10
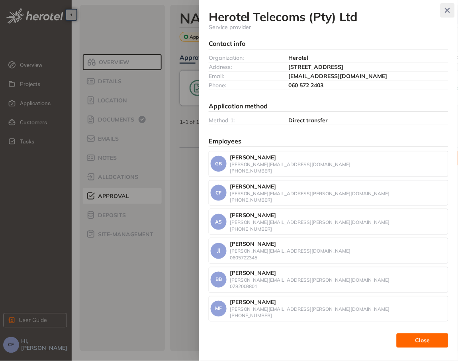
click at [447, 8] on icon "button" at bounding box center [447, 11] width 8 height 6
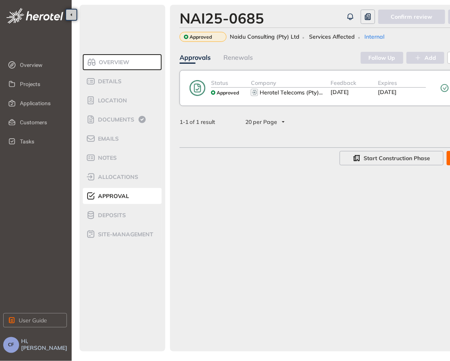
click at [233, 96] on div "Approved" at bounding box center [225, 93] width 28 height 10
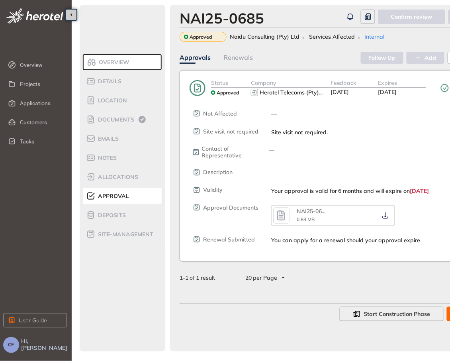
click at [279, 213] on icon "button" at bounding box center [281, 216] width 8 height 10
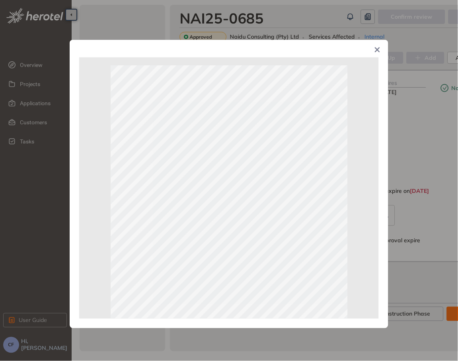
click at [377, 49] on icon "Close" at bounding box center [377, 49] width 5 height 5
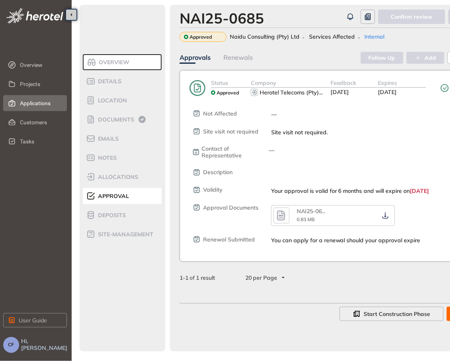
click at [38, 100] on span "Applications" at bounding box center [40, 103] width 41 height 16
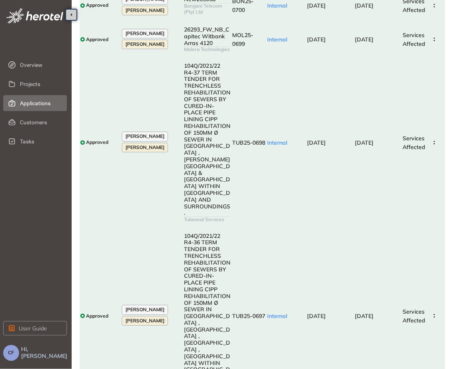
scroll to position [395, 0]
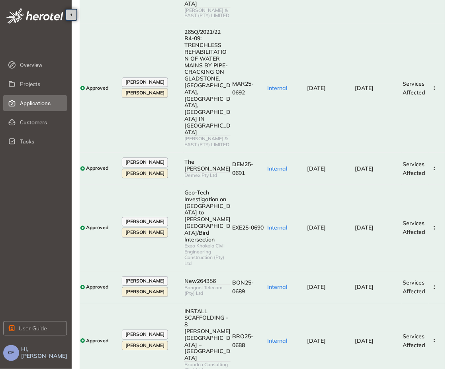
scroll to position [350, 0]
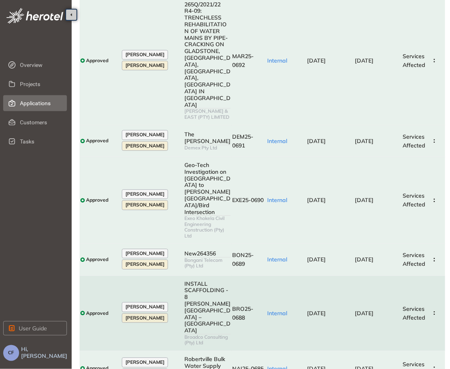
click at [326, 309] on span "[DATE]" at bounding box center [316, 312] width 19 height 7
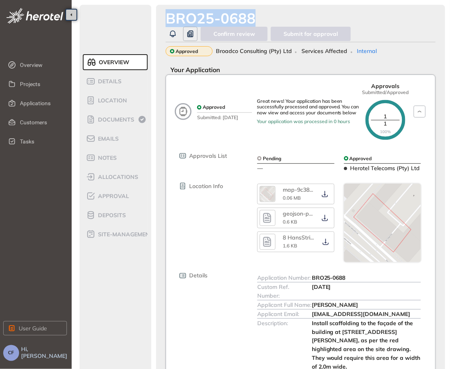
drag, startPoint x: 251, startPoint y: 14, endPoint x: 162, endPoint y: 6, distance: 89.2
click at [162, 6] on div "BRO25-0688 Confirm review Submit for approval Approved Broadco Consulting (Pty)…" at bounding box center [300, 256] width 289 height 502
copy div "BRO25-0688"
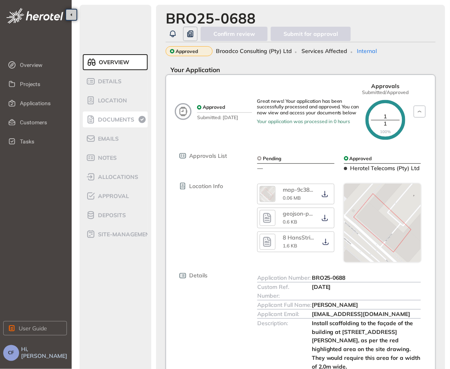
click at [115, 116] on span "Documents" at bounding box center [115, 119] width 39 height 7
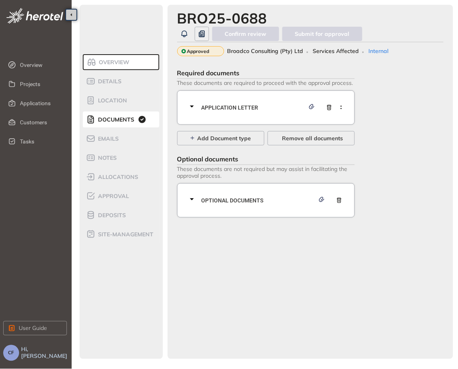
click at [222, 106] on span "Application letter" at bounding box center [252, 107] width 103 height 9
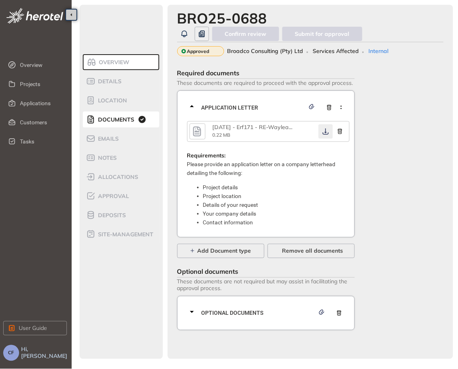
click at [325, 129] on icon "button" at bounding box center [326, 131] width 8 height 6
click at [262, 314] on span "Optional documents" at bounding box center [257, 313] width 113 height 9
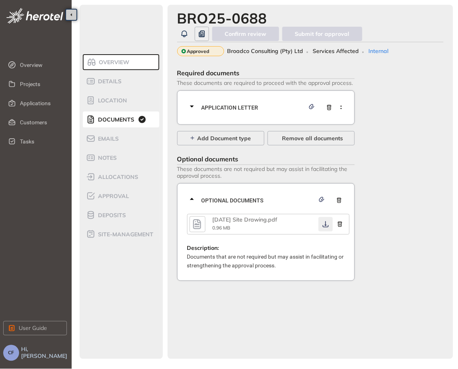
click at [325, 226] on icon "button" at bounding box center [326, 224] width 8 height 6
click at [233, 107] on span "Application letter" at bounding box center [252, 107] width 103 height 9
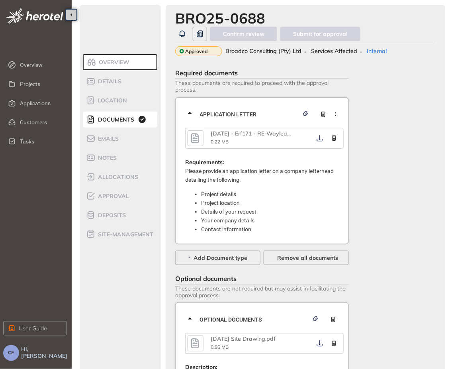
click at [193, 137] on icon "button" at bounding box center [195, 138] width 12 height 14
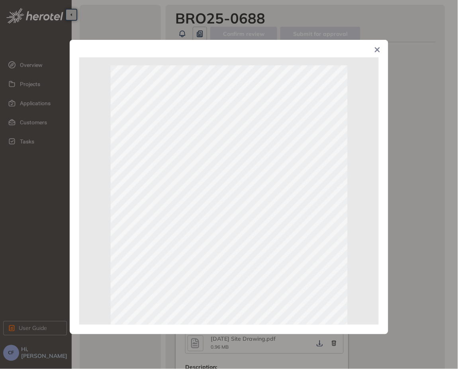
click at [390, 188] on div "Page 1 of 1" at bounding box center [229, 184] width 458 height 369
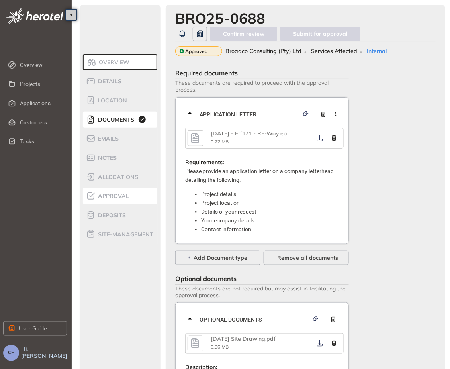
click at [118, 193] on span "Approval" at bounding box center [112, 196] width 33 height 7
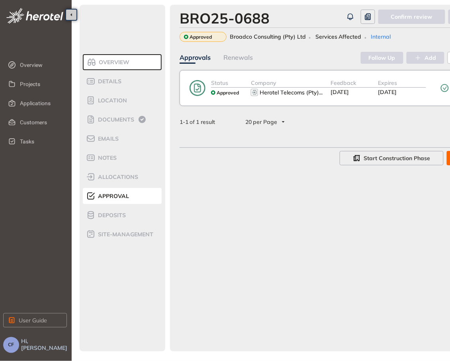
click at [308, 98] on div "Status Approved Company Herotel Telecoms (Pty) ... Feedback [DATE] Expires [DAT…" at bounding box center [354, 88] width 349 height 36
click at [270, 93] on span "Herotel Telecoms (Pty)" at bounding box center [289, 92] width 59 height 7
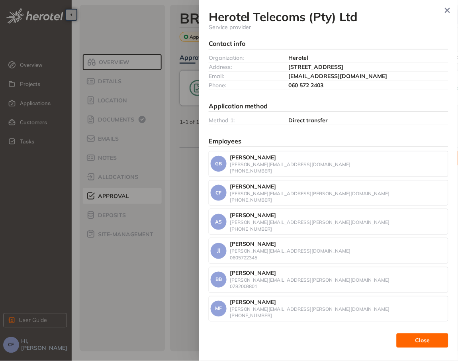
click at [183, 182] on div at bounding box center [229, 180] width 458 height 361
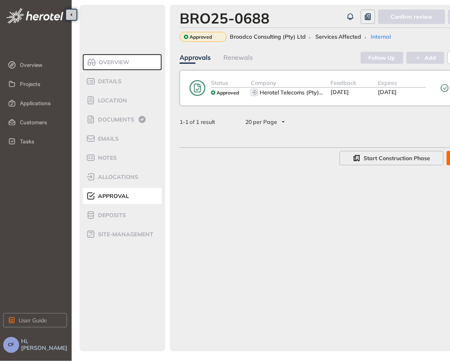
click at [224, 99] on div "Status Approved Company Herotel Telecoms (Pty) ... Feedback [DATE] Expires [DAT…" at bounding box center [354, 88] width 349 height 36
click at [222, 92] on span "Approved" at bounding box center [228, 93] width 22 height 6
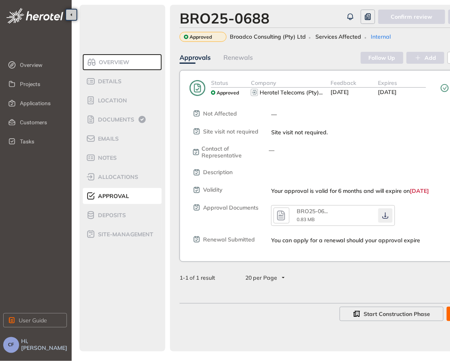
click at [383, 214] on icon "button" at bounding box center [385, 215] width 8 height 6
